Goal: Information Seeking & Learning: Find specific page/section

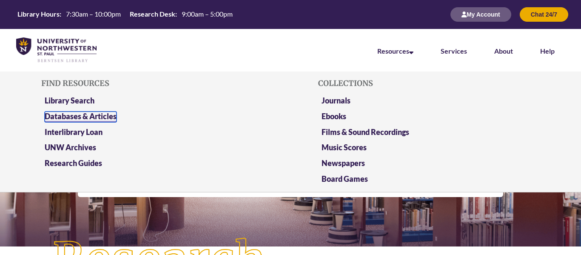
click at [109, 115] on link "Databases & Articles" at bounding box center [81, 116] width 72 height 11
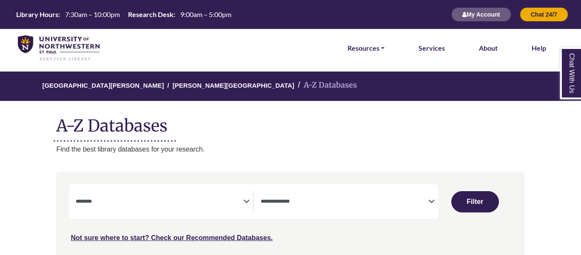
select select "Database Subject Filter"
select select "Database Types Filter"
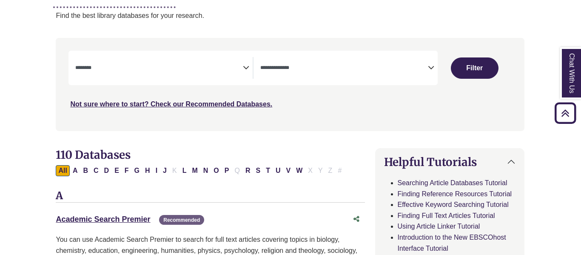
scroll to position [133, 0]
click at [94, 172] on button "C" at bounding box center [96, 170] width 10 height 11
select select "Database Subject Filter"
select select "Database Types Filter"
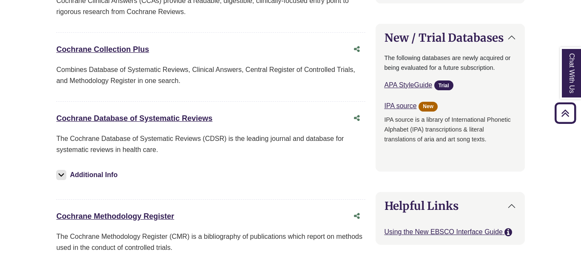
scroll to position [681, 0]
click at [145, 120] on link "Cochrane Database of Systematic Reviews This link opens in a new window" at bounding box center [134, 118] width 156 height 9
